Goal: Task Accomplishment & Management: Complete application form

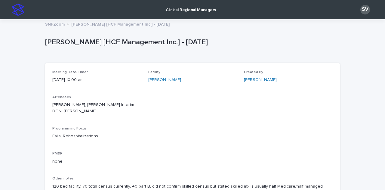
click at [182, 10] on p "Clinical Regional Managers" at bounding box center [191, 6] width 50 height 13
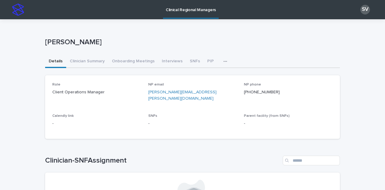
click at [220, 63] on button "button" at bounding box center [226, 61] width 13 height 12
click at [203, 77] on button "All SNFs" at bounding box center [206, 77] width 40 height 9
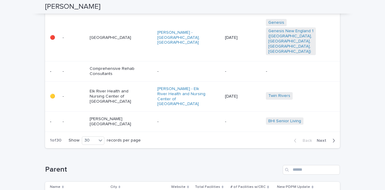
scroll to position [782, 0]
click at [307, 165] on input "Search" at bounding box center [311, 170] width 57 height 10
type input "**********"
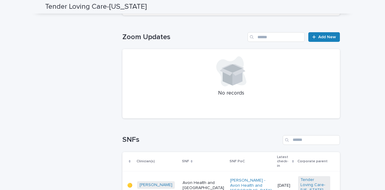
scroll to position [296, 0]
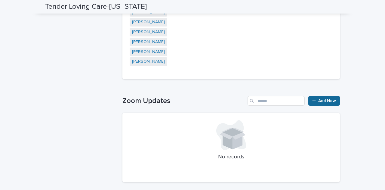
click at [321, 99] on span "Add New" at bounding box center [327, 101] width 18 height 4
